Goal: Information Seeking & Learning: Learn about a topic

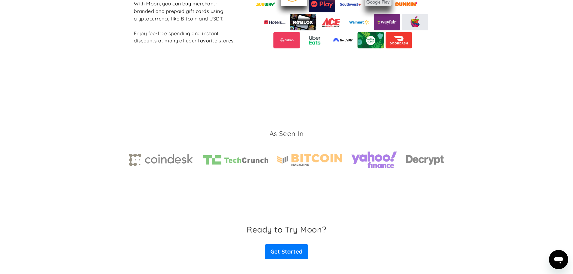
scroll to position [811, 0]
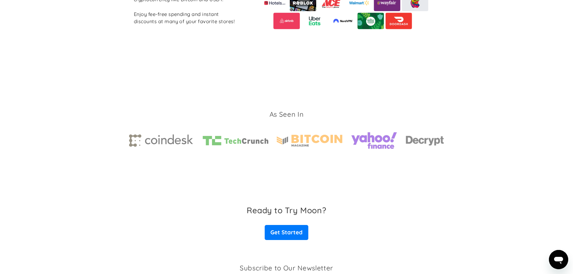
click at [377, 140] on img at bounding box center [373, 141] width 47 height 26
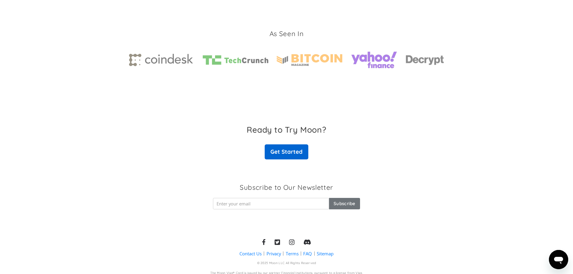
scroll to position [903, 0]
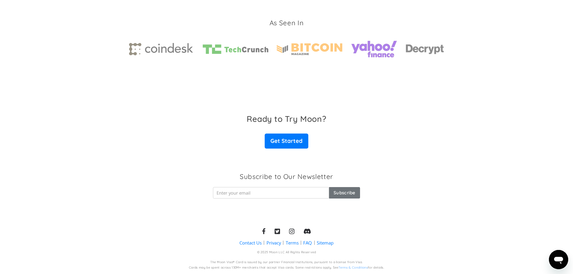
click at [318, 50] on img at bounding box center [310, 49] width 66 height 12
click at [225, 50] on img at bounding box center [236, 48] width 66 height 9
click at [160, 42] on div at bounding box center [286, 46] width 315 height 31
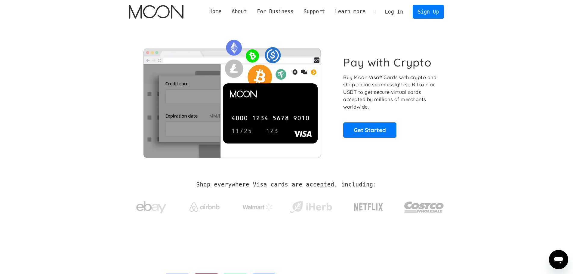
scroll to position [0, 0]
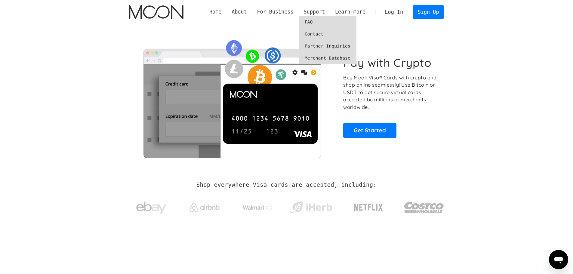
click at [319, 25] on link "FAQ" at bounding box center [327, 22] width 58 height 12
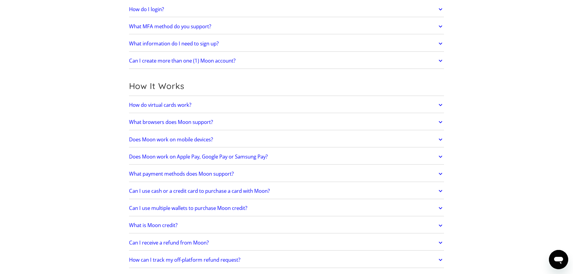
scroll to position [150, 0]
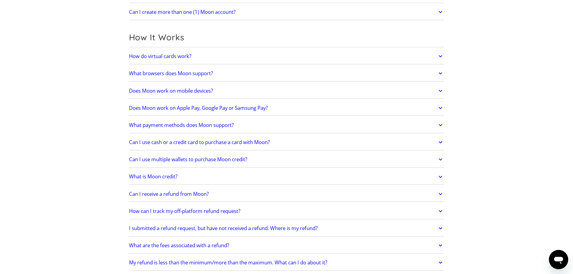
click at [148, 120] on link "What payment methods does Moon support?" at bounding box center [286, 125] width 315 height 13
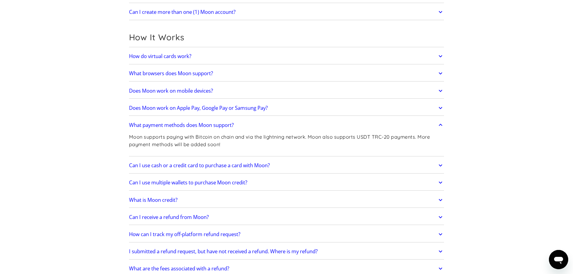
click at [148, 120] on link "What payment methods does Moon support?" at bounding box center [286, 125] width 315 height 13
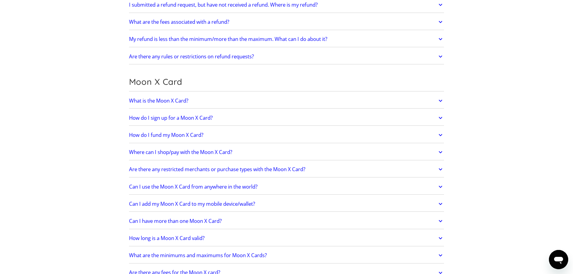
scroll to position [391, 0]
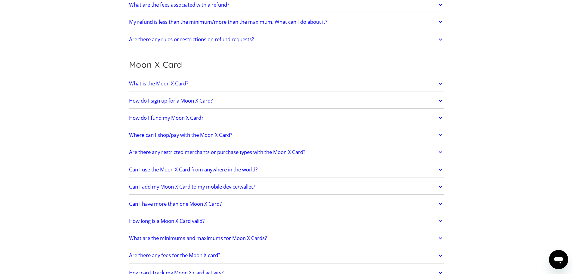
click at [143, 115] on h2 "How do I fund my Moon X Card?" at bounding box center [166, 118] width 74 height 6
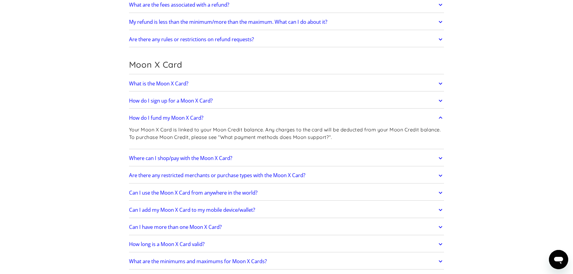
click at [143, 115] on h2 "How do I fund my Moon X Card?" at bounding box center [166, 118] width 74 height 6
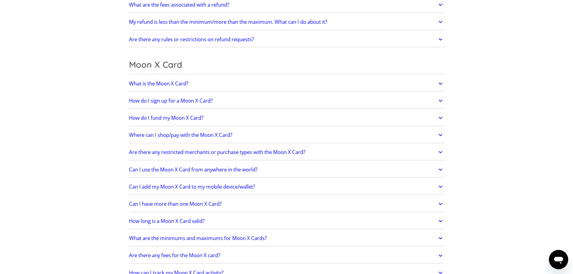
click at [140, 133] on h2 "Where can I shop/pay with the Moon X Card?" at bounding box center [180, 135] width 103 height 6
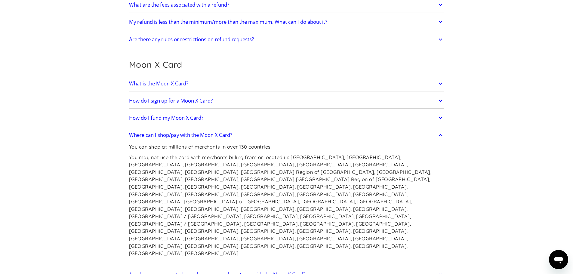
click at [140, 132] on h2 "Where can I shop/pay with the Moon X Card?" at bounding box center [180, 135] width 103 height 6
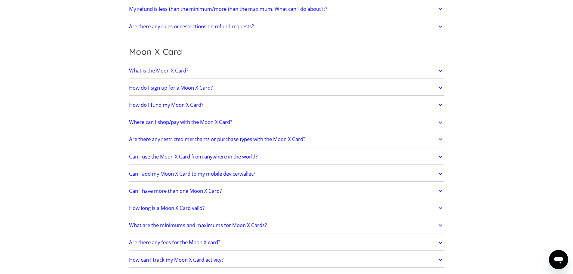
scroll to position [451, 0]
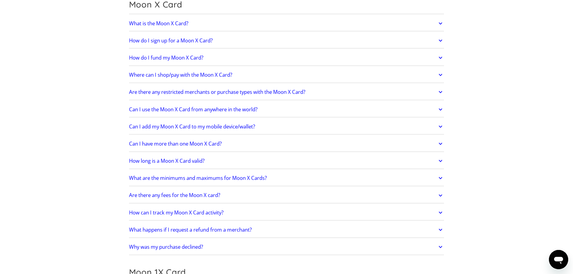
click at [137, 94] on h2 "Are there any restricted merchants or purchase types with the Moon X Card?" at bounding box center [217, 92] width 176 height 6
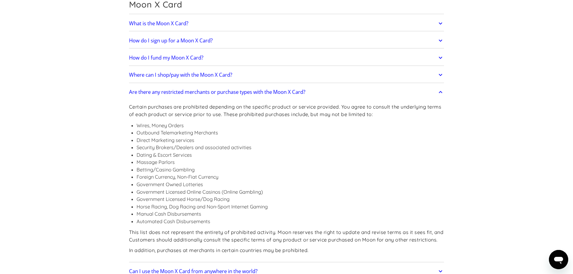
click at [137, 94] on h2 "Are there any restricted merchants or purchase types with the Moon X Card?" at bounding box center [217, 92] width 176 height 6
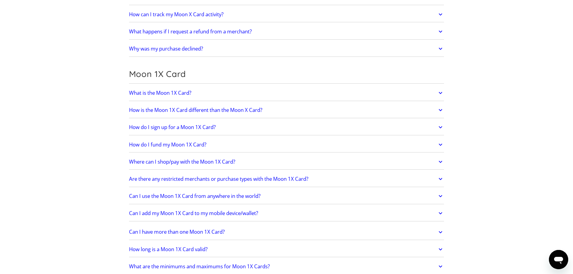
scroll to position [661, 0]
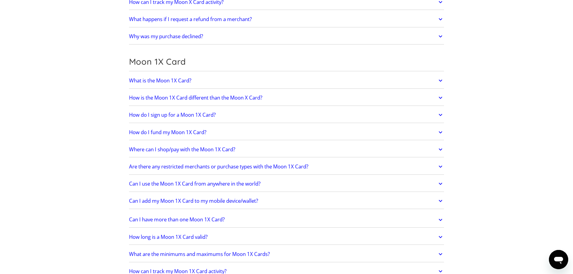
click at [138, 78] on h2 "What is the Moon 1X Card?" at bounding box center [160, 81] width 62 height 6
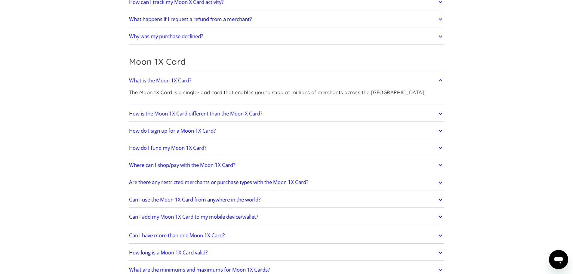
click at [138, 78] on h2 "What is the Moon 1X Card?" at bounding box center [160, 81] width 62 height 6
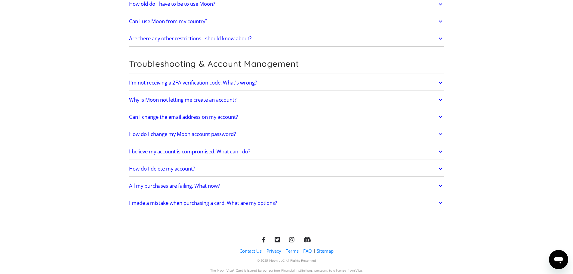
scroll to position [1250, 0]
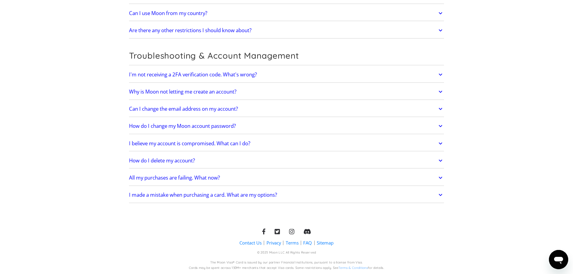
click at [152, 96] on link "Why is Moon not letting me create an account?" at bounding box center [286, 91] width 315 height 13
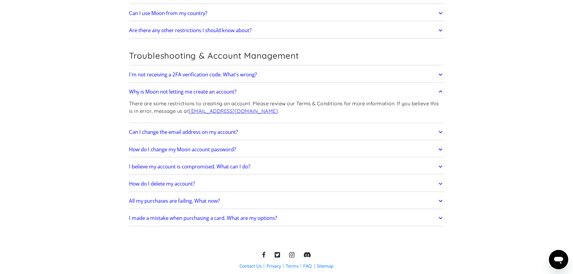
click at [149, 92] on h2 "Why is Moon not letting me create an account?" at bounding box center [182, 92] width 107 height 6
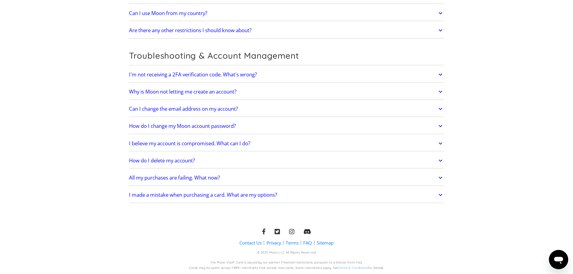
click at [146, 143] on h2 "I believe my account is compromised. What can I do?" at bounding box center [189, 143] width 121 height 6
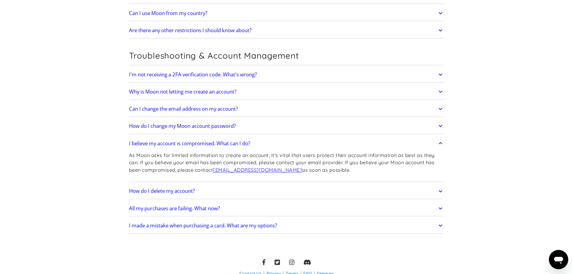
click at [146, 143] on h2 "I believe my account is compromised. What can I do?" at bounding box center [189, 143] width 121 height 6
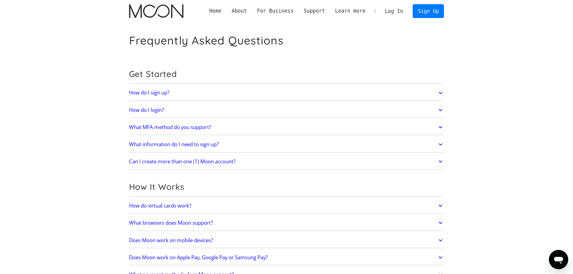
scroll to position [0, 0]
